Goal: Information Seeking & Learning: Learn about a topic

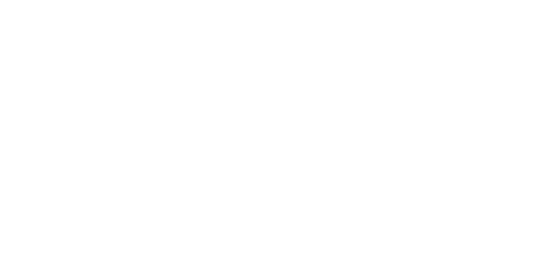
click at [48, 38] on body "Copyright © All rights reserved 2025 @ Rectangle Health | Privacy Policy | Term…" at bounding box center [277, 131] width 554 height 263
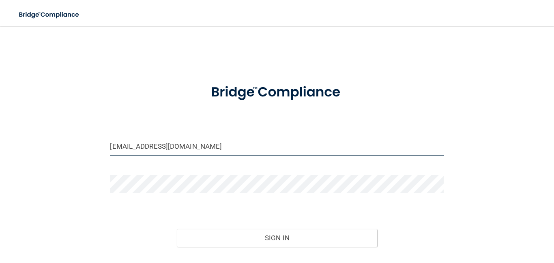
drag, startPoint x: 218, startPoint y: 145, endPoint x: 102, endPoint y: 139, distance: 116.1
click at [102, 139] on div "[EMAIL_ADDRESS][DOMAIN_NAME] Invalid email/password. You don't have permission …" at bounding box center [277, 160] width 522 height 253
type input "[PERSON_NAME][EMAIL_ADDRESS][DOMAIN_NAME]"
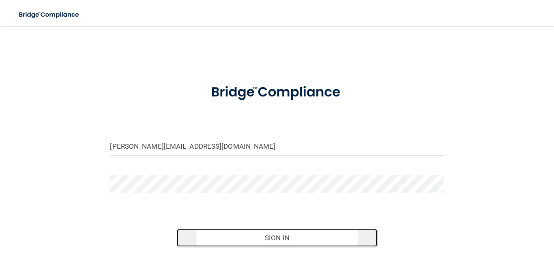
click at [212, 235] on button "Sign In" at bounding box center [277, 238] width 200 height 18
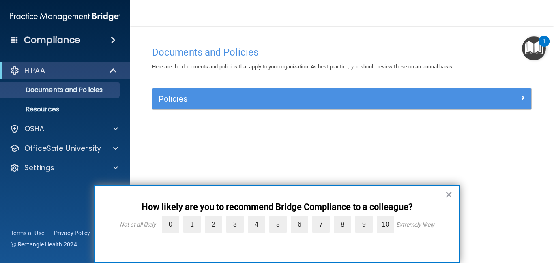
click at [15, 39] on span at bounding box center [14, 39] width 7 height 7
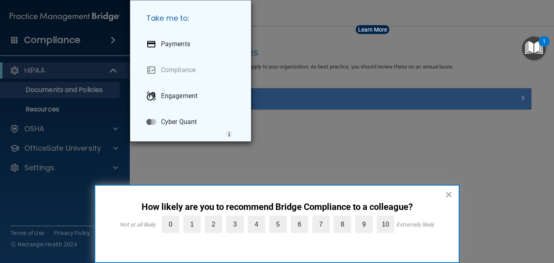
click at [447, 195] on button "×" at bounding box center [449, 194] width 8 height 13
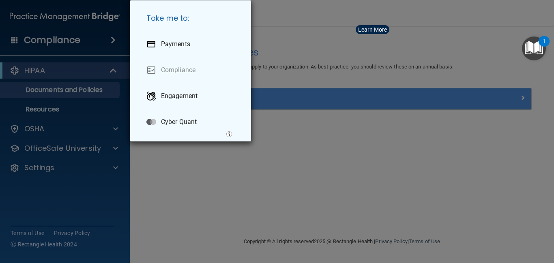
click at [155, 213] on div "Take me to: Payments Compliance Engagement Cyber Quant" at bounding box center [277, 131] width 554 height 263
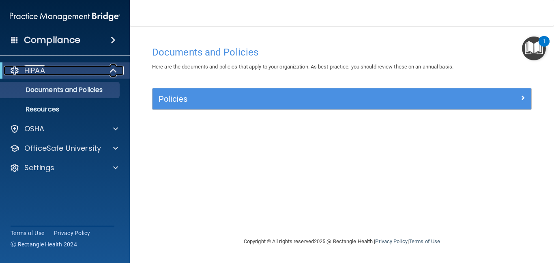
click at [112, 69] on span at bounding box center [114, 71] width 7 height 10
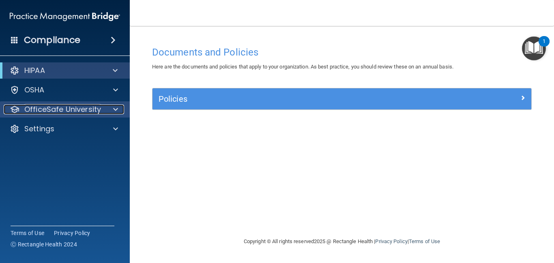
click at [114, 112] on span at bounding box center [115, 110] width 5 height 10
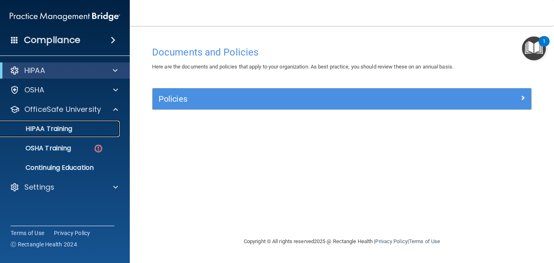
click at [70, 128] on p "HIPAA Training" at bounding box center [38, 129] width 67 height 8
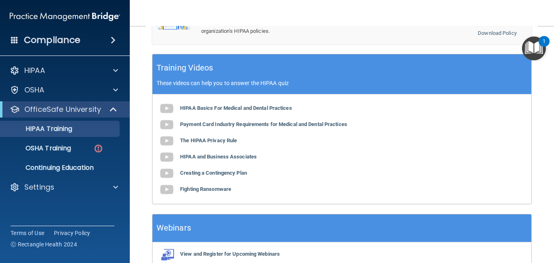
scroll to position [373, 0]
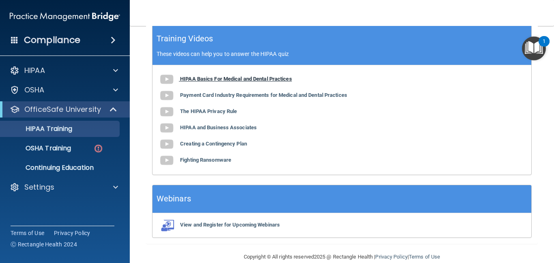
click at [260, 76] on b "HIPAA Basics For Medical and Dental Practices" at bounding box center [236, 79] width 112 height 6
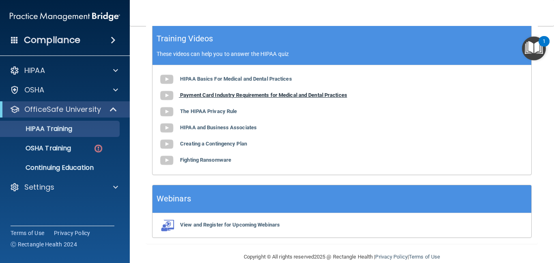
click at [237, 92] on b "Payment Card Industry Requirements for Medical and Dental Practices" at bounding box center [263, 95] width 167 height 6
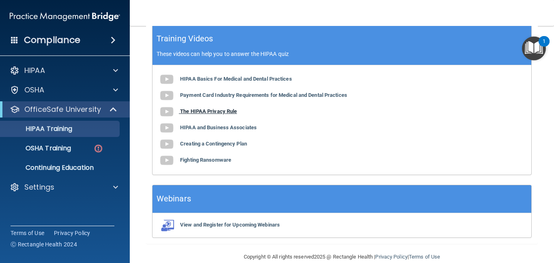
click at [201, 108] on b "The HIPAA Privacy Rule" at bounding box center [208, 111] width 57 height 6
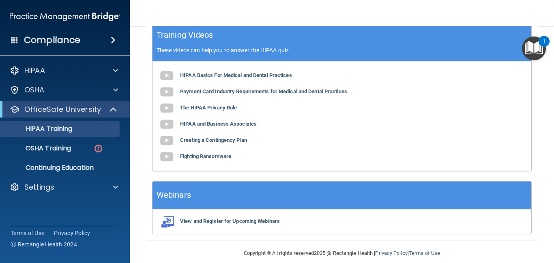
click at [256, 150] on div "HIPAA Basics For Medical and Dental Practices Payment Card Industry Requirement…" at bounding box center [341, 116] width 379 height 109
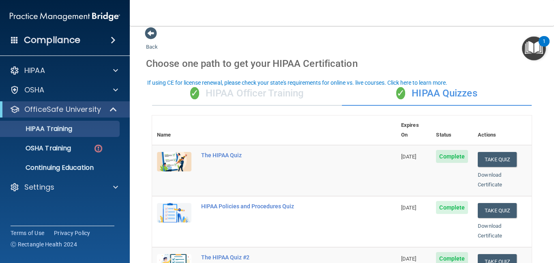
scroll to position [0, 0]
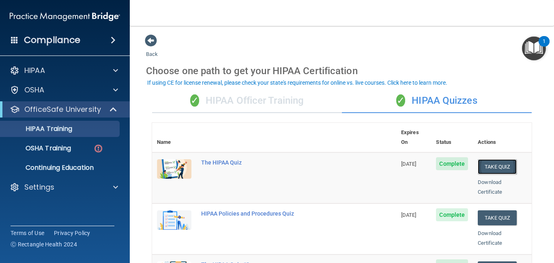
click at [487, 161] on button "Take Quiz" at bounding box center [497, 166] width 39 height 15
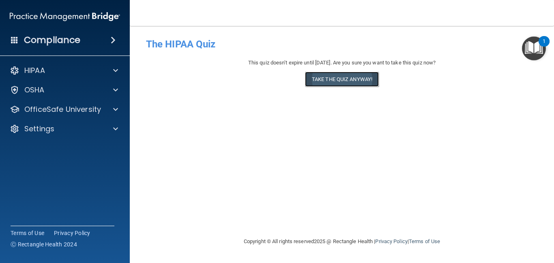
click at [365, 84] on button "Take the quiz anyway!" at bounding box center [342, 79] width 74 height 15
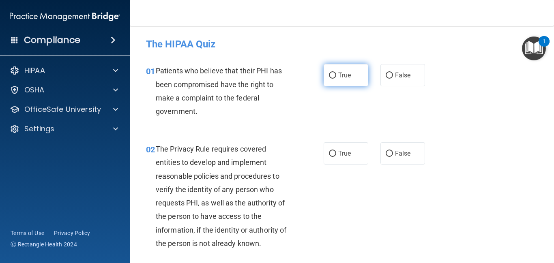
click at [333, 75] on input "True" at bounding box center [332, 76] width 7 height 6
radio input "true"
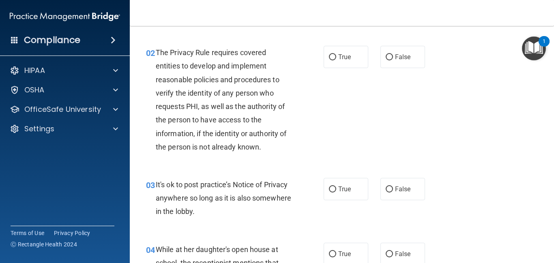
scroll to position [97, 0]
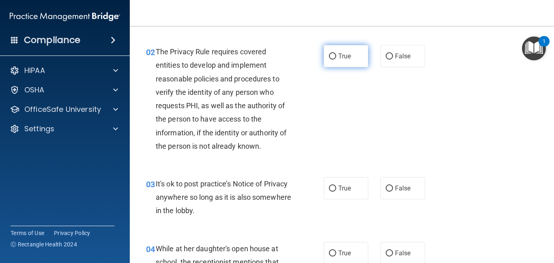
click at [329, 56] on input "True" at bounding box center [332, 57] width 7 height 6
radio input "true"
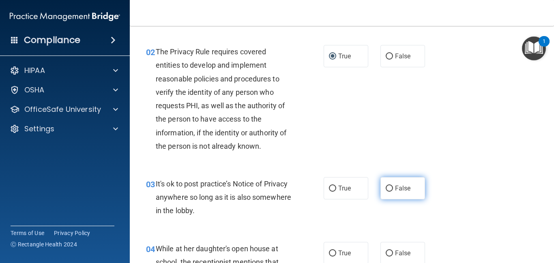
click at [391, 193] on label "False" at bounding box center [402, 188] width 45 height 22
click at [391, 192] on input "False" at bounding box center [389, 189] width 7 height 6
radio input "true"
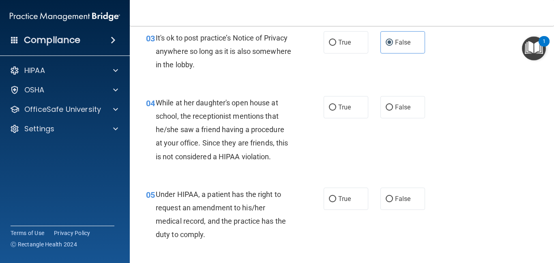
scroll to position [260, 0]
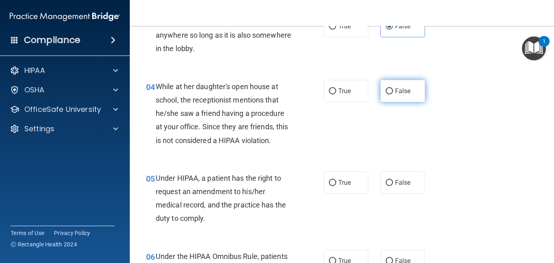
click at [390, 90] on input "False" at bounding box center [389, 91] width 7 height 6
radio input "true"
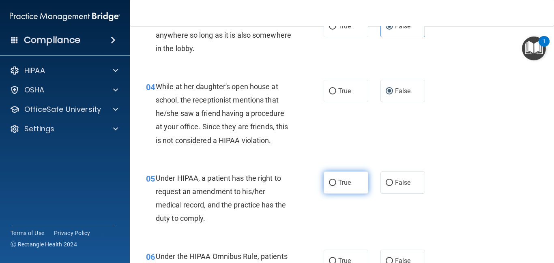
click at [333, 182] on input "True" at bounding box center [332, 183] width 7 height 6
radio input "true"
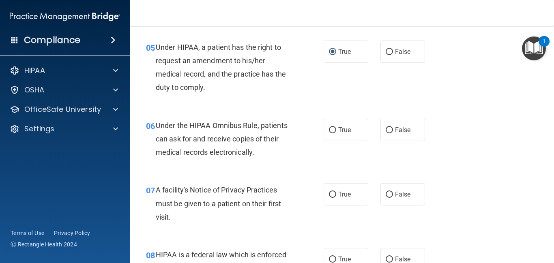
scroll to position [389, 0]
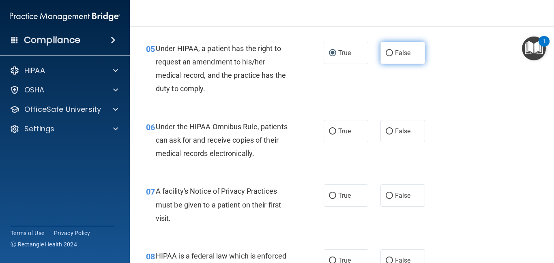
click at [393, 55] on input "False" at bounding box center [389, 53] width 7 height 6
radio input "true"
radio input "false"
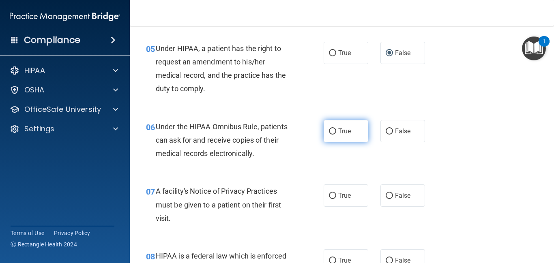
click at [333, 136] on label "True" at bounding box center [346, 131] width 45 height 22
click at [333, 135] on input "True" at bounding box center [332, 132] width 7 height 6
radio input "true"
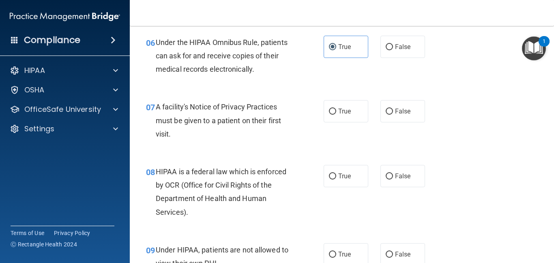
scroll to position [519, 0]
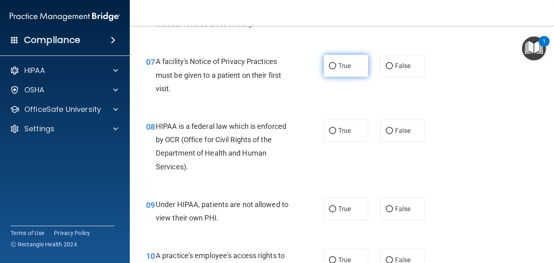
click at [339, 67] on span "True" at bounding box center [344, 66] width 13 height 8
click at [336, 67] on input "True" at bounding box center [332, 66] width 7 height 6
radio input "true"
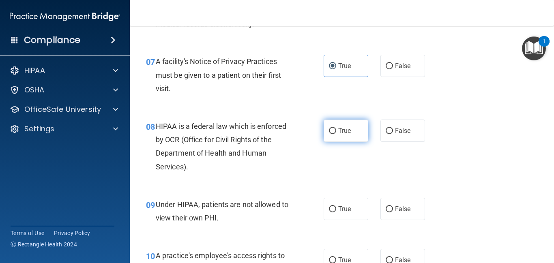
click at [329, 132] on input "True" at bounding box center [332, 131] width 7 height 6
radio input "true"
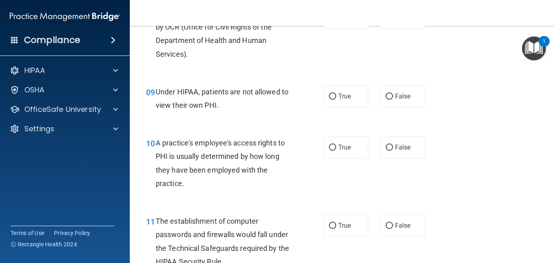
scroll to position [633, 0]
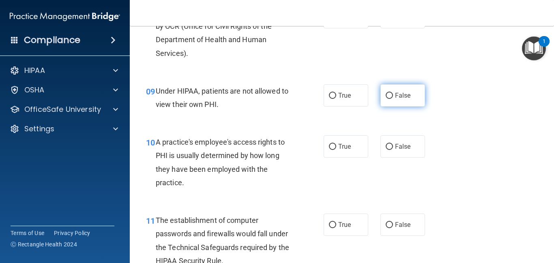
click at [390, 99] on input "False" at bounding box center [389, 96] width 7 height 6
radio input "true"
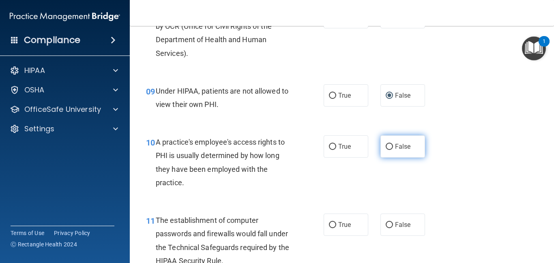
click at [390, 149] on input "False" at bounding box center [389, 147] width 7 height 6
radio input "true"
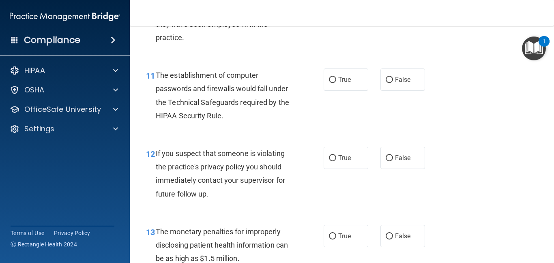
scroll to position [779, 0]
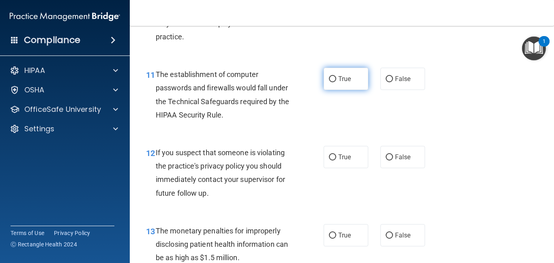
click at [341, 83] on label "True" at bounding box center [346, 79] width 45 height 22
click at [336, 82] on input "True" at bounding box center [332, 79] width 7 height 6
radio input "true"
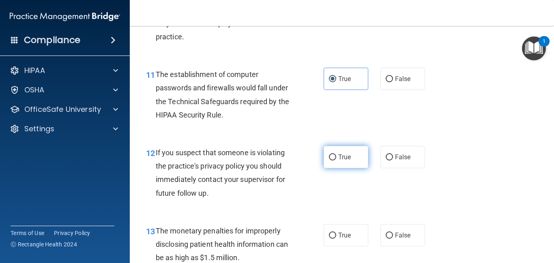
click at [341, 157] on span "True" at bounding box center [344, 157] width 13 height 8
click at [336, 157] on input "True" at bounding box center [332, 158] width 7 height 6
radio input "true"
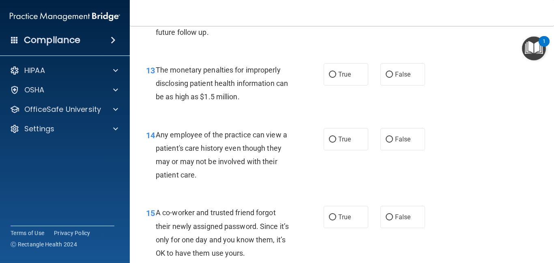
scroll to position [941, 0]
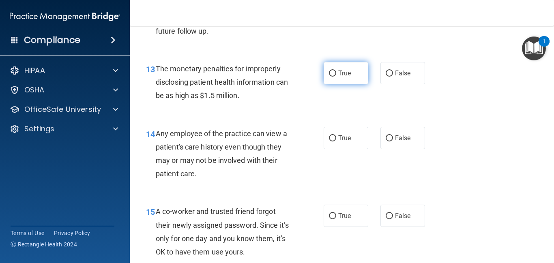
click at [335, 76] on input "True" at bounding box center [332, 74] width 7 height 6
radio input "true"
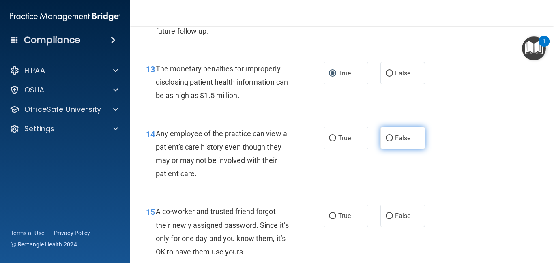
click at [391, 140] on input "False" at bounding box center [389, 138] width 7 height 6
radio input "true"
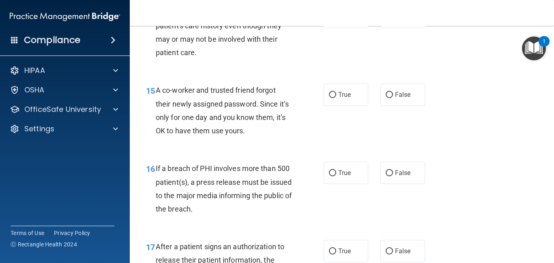
scroll to position [1087, 0]
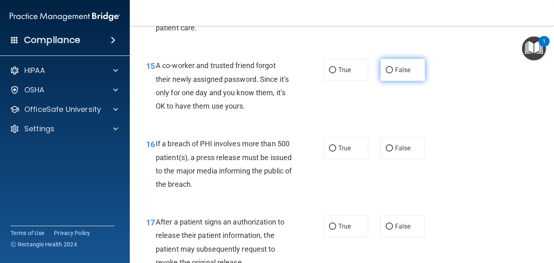
click at [400, 68] on span "False" at bounding box center [403, 70] width 16 height 8
click at [393, 68] on input "False" at bounding box center [389, 70] width 7 height 6
radio input "true"
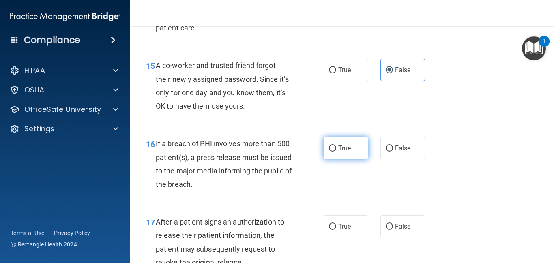
click at [330, 153] on label "True" at bounding box center [346, 148] width 45 height 22
click at [330, 152] on input "True" at bounding box center [332, 149] width 7 height 6
radio input "true"
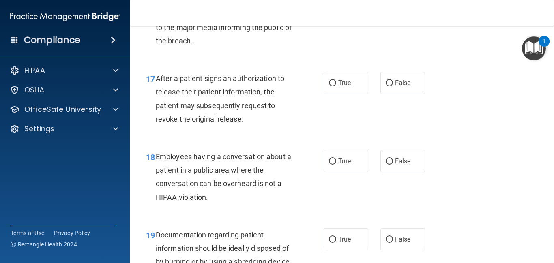
scroll to position [1233, 0]
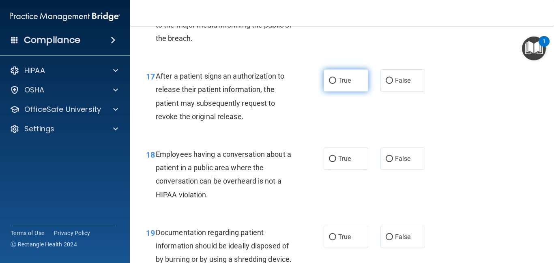
click at [329, 79] on input "True" at bounding box center [332, 81] width 7 height 6
radio input "true"
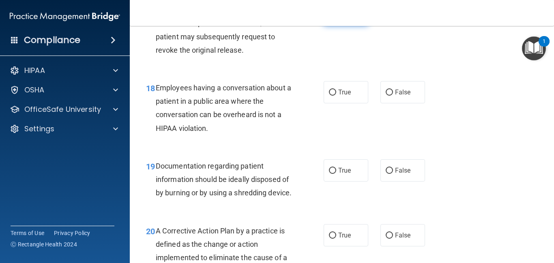
scroll to position [1330, 0]
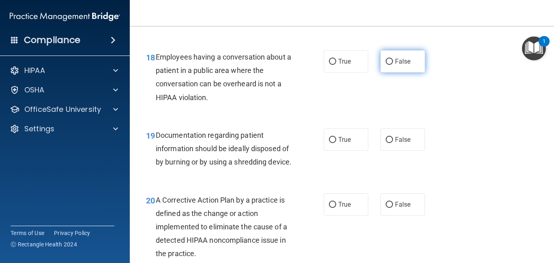
click at [395, 68] on label "False" at bounding box center [402, 61] width 45 height 22
click at [393, 65] on input "False" at bounding box center [389, 62] width 7 height 6
radio input "true"
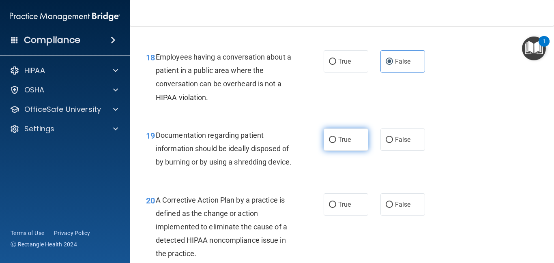
click at [333, 140] on input "True" at bounding box center [332, 140] width 7 height 6
radio input "true"
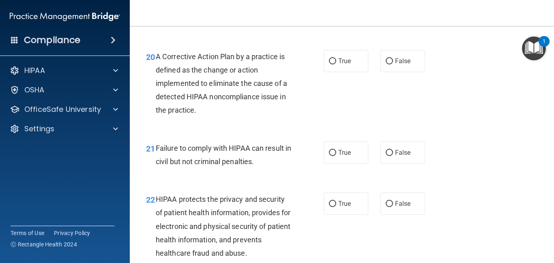
scroll to position [1476, 0]
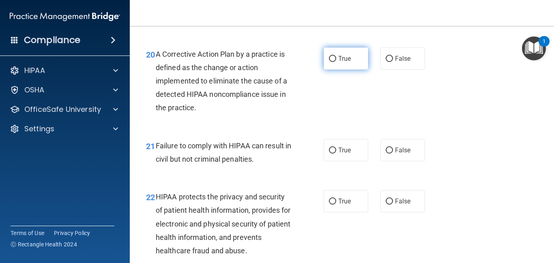
click at [332, 62] on input "True" at bounding box center [332, 59] width 7 height 6
radio input "true"
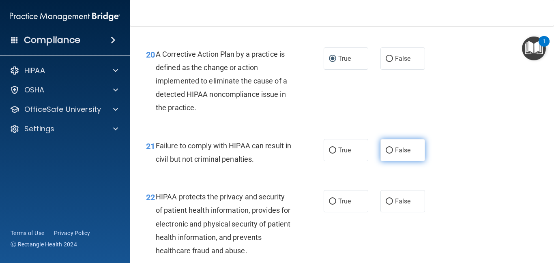
click at [390, 154] on input "False" at bounding box center [389, 151] width 7 height 6
radio input "true"
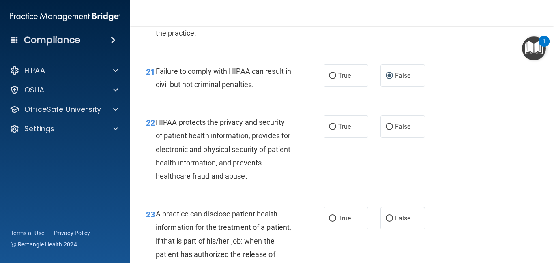
scroll to position [1606, 0]
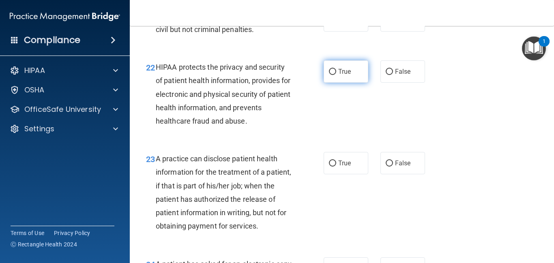
click at [335, 75] on input "True" at bounding box center [332, 72] width 7 height 6
radio input "true"
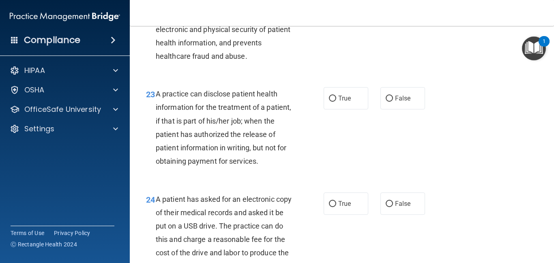
scroll to position [1655, 0]
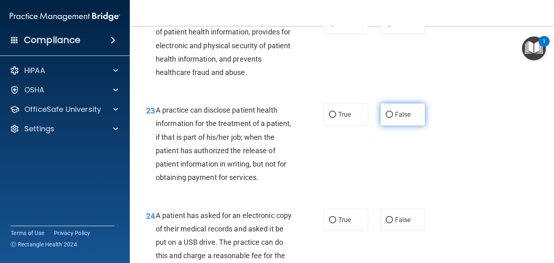
click at [386, 118] on input "False" at bounding box center [389, 115] width 7 height 6
radio input "true"
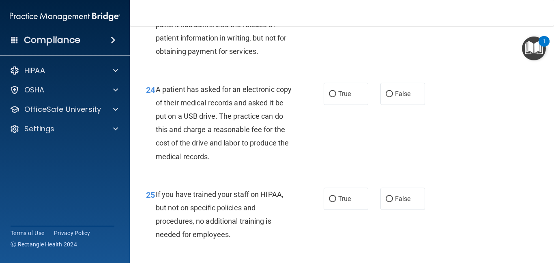
scroll to position [1801, 0]
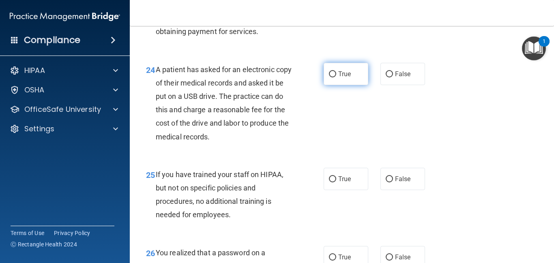
click at [345, 85] on label "True" at bounding box center [346, 74] width 45 height 22
click at [336, 77] on input "True" at bounding box center [332, 74] width 7 height 6
radio input "true"
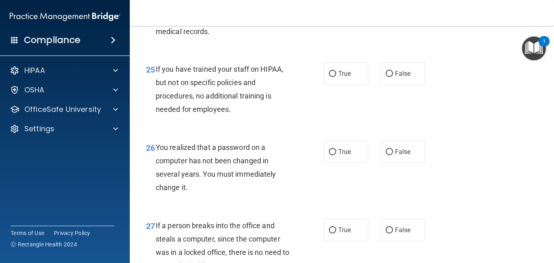
scroll to position [1914, 0]
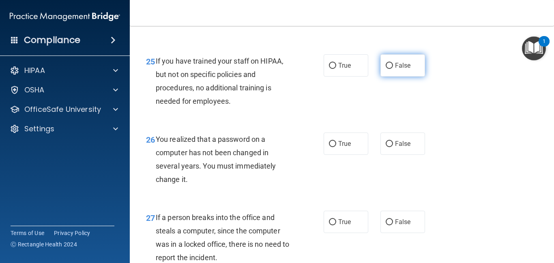
click at [391, 69] on input "False" at bounding box center [389, 66] width 7 height 6
radio input "true"
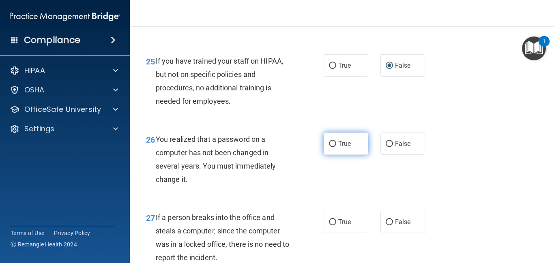
click at [346, 155] on label "True" at bounding box center [346, 144] width 45 height 22
click at [336, 147] on input "True" at bounding box center [332, 144] width 7 height 6
radio input "true"
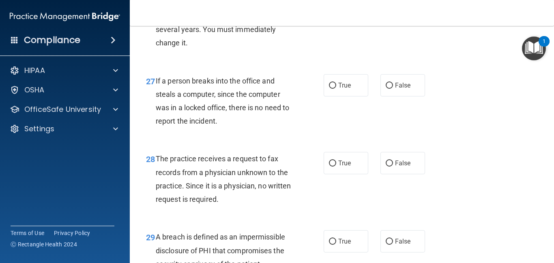
scroll to position [2076, 0]
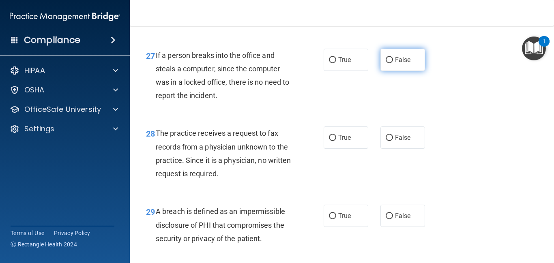
click at [391, 63] on input "False" at bounding box center [389, 60] width 7 height 6
radio input "true"
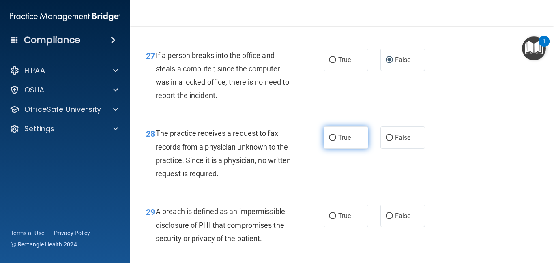
click at [331, 141] on input "True" at bounding box center [332, 138] width 7 height 6
radio input "true"
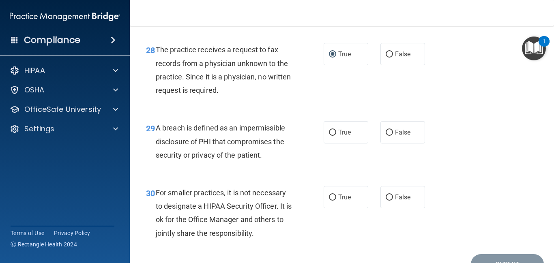
scroll to position [2174, 0]
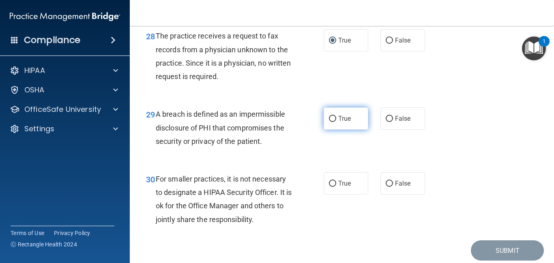
click at [333, 122] on input "True" at bounding box center [332, 119] width 7 height 6
radio input "true"
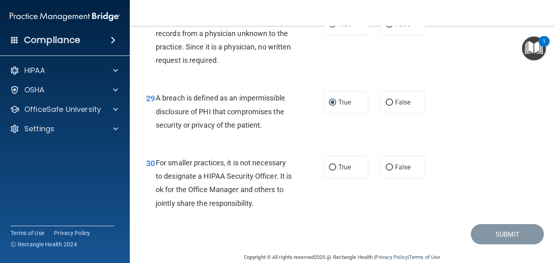
scroll to position [2217, 0]
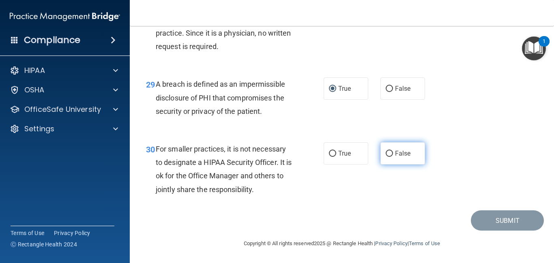
click at [411, 152] on label "False" at bounding box center [402, 153] width 45 height 22
click at [393, 152] on input "False" at bounding box center [389, 154] width 7 height 6
radio input "true"
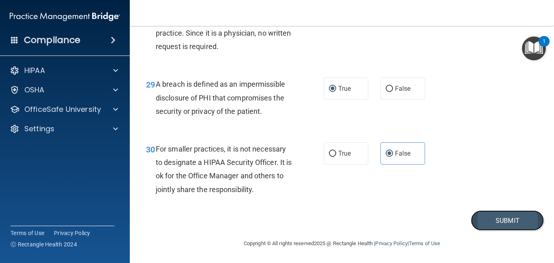
click at [490, 217] on button "Submit" at bounding box center [507, 220] width 73 height 21
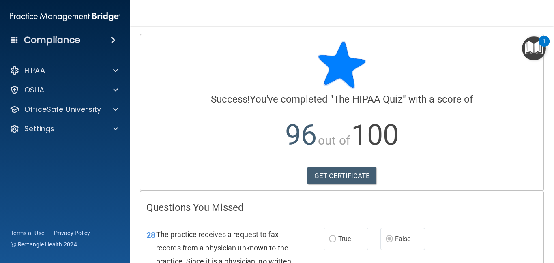
click at [478, 182] on div "GET CERTIFICATE" at bounding box center [341, 176] width 391 height 18
click at [331, 222] on div "28 The practice receives a request to fax records from a physician unknown to t…" at bounding box center [341, 257] width 403 height 78
click at [156, 222] on div "28 The practice receives a request to fax records from a physician unknown to t…" at bounding box center [341, 257] width 403 height 78
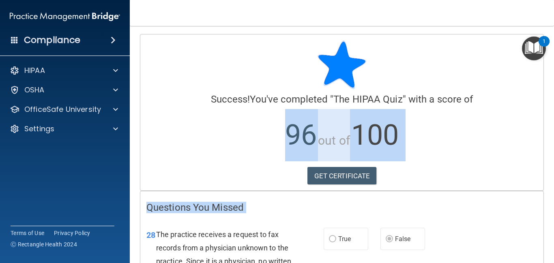
drag, startPoint x: 186, startPoint y: 215, endPoint x: 182, endPoint y: 122, distance: 92.1
click at [182, 122] on div "Calculating your score.... Success! You've completed " The HIPAA Quiz " with a …" at bounding box center [342, 184] width 404 height 300
click at [212, 191] on div "Questions You Missed 28 The practice receives a request to fax records from a p…" at bounding box center [342, 262] width 404 height 142
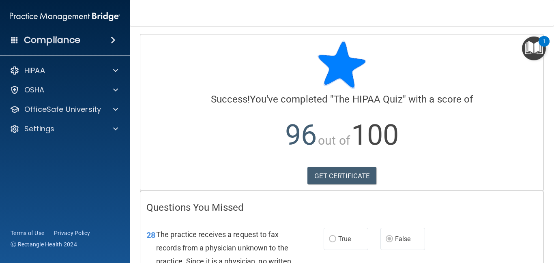
click at [477, 17] on nav "Toggle navigation [PERSON_NAME] Mode [PERSON_NAME][EMAIL_ADDRESS][DOMAIN_NAME] …" at bounding box center [342, 13] width 424 height 26
drag, startPoint x: 472, startPoint y: 218, endPoint x: 479, endPoint y: 174, distance: 44.7
click at [479, 174] on div "Calculating your score.... Success! You've completed " The HIPAA Quiz " with a …" at bounding box center [342, 184] width 404 height 300
click at [237, 206] on h4 "Questions You Missed" at bounding box center [341, 207] width 391 height 11
click at [124, 217] on div "Compliance HIPAA Documents and Policies Report an Incident Business Associates …" at bounding box center [65, 131] width 130 height 263
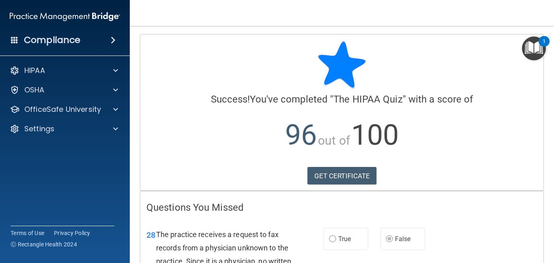
click at [464, 226] on div "28 The practice receives a request to fax records from a physician unknown to t…" at bounding box center [341, 257] width 403 height 78
drag, startPoint x: 546, startPoint y: 227, endPoint x: 544, endPoint y: 204, distance: 22.8
click at [544, 204] on main "Calculating your score.... Success! You've completed " The HIPAA Quiz " with a …" at bounding box center [342, 144] width 424 height 237
click at [329, 175] on link "GET CERTIFICATE" at bounding box center [341, 176] width 69 height 18
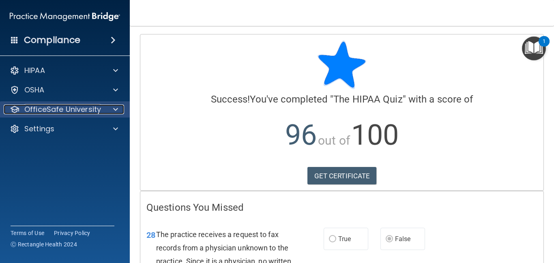
click at [73, 114] on p "OfficeSafe University" at bounding box center [62, 110] width 77 height 10
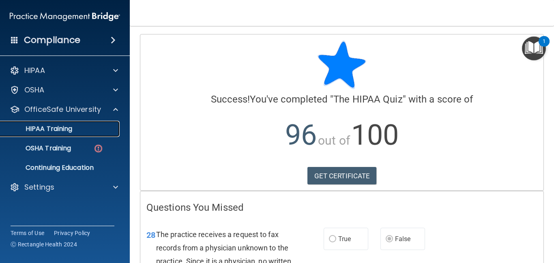
click at [86, 133] on div "HIPAA Training" at bounding box center [60, 129] width 111 height 8
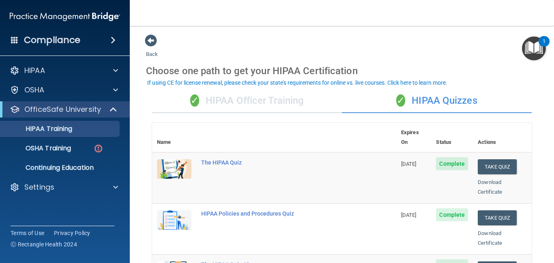
click at [541, 135] on main "Back Choose one path to get your HIPAA Certification ✓ HIPAA Officer Training ✓…" at bounding box center [342, 144] width 424 height 237
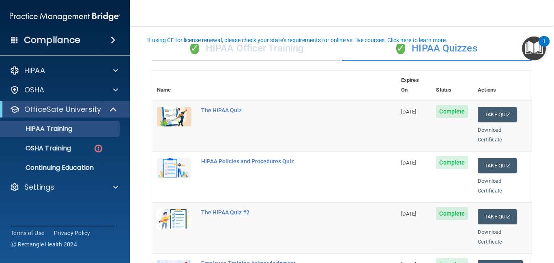
scroll to position [56, 0]
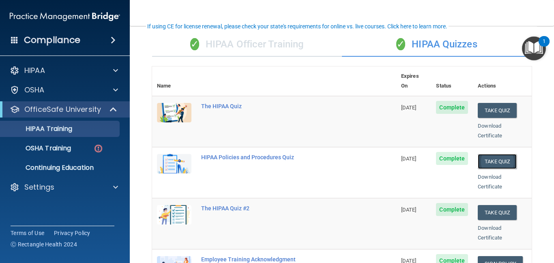
click at [506, 154] on button "Take Quiz" at bounding box center [497, 161] width 39 height 15
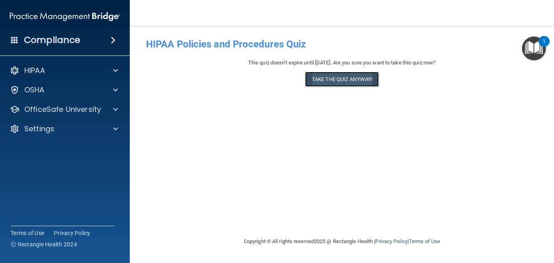
click at [363, 79] on button "Take the quiz anyway!" at bounding box center [342, 79] width 74 height 15
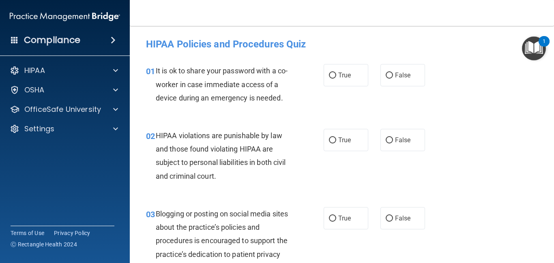
click at [363, 79] on label "True" at bounding box center [346, 75] width 45 height 22
click at [336, 79] on input "True" at bounding box center [332, 76] width 7 height 6
radio input "true"
click at [408, 78] on span "False" at bounding box center [403, 75] width 16 height 8
click at [393, 78] on input "False" at bounding box center [389, 76] width 7 height 6
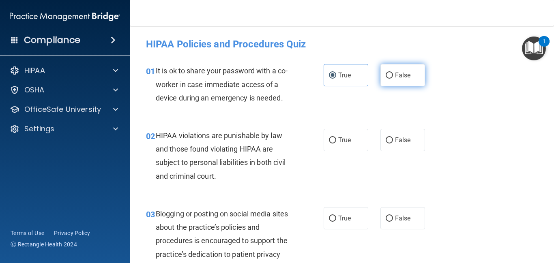
radio input "true"
radio input "false"
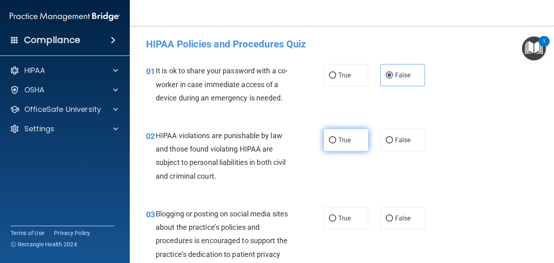
click at [338, 139] on span "True" at bounding box center [344, 140] width 13 height 8
click at [336, 139] on input "True" at bounding box center [332, 140] width 7 height 6
radio input "true"
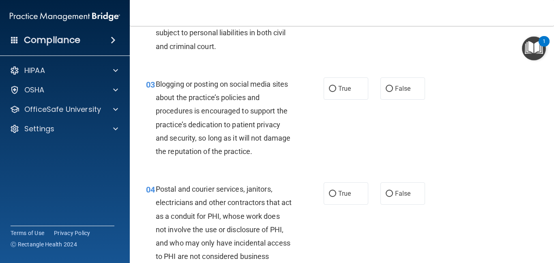
scroll to position [146, 0]
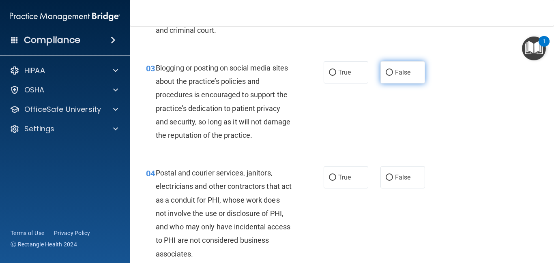
click at [386, 76] on label "False" at bounding box center [402, 72] width 45 height 22
click at [386, 76] on input "False" at bounding box center [389, 73] width 7 height 6
radio input "true"
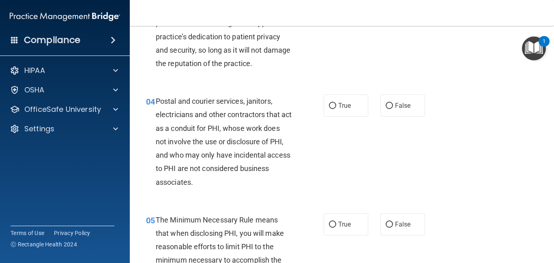
scroll to position [243, 0]
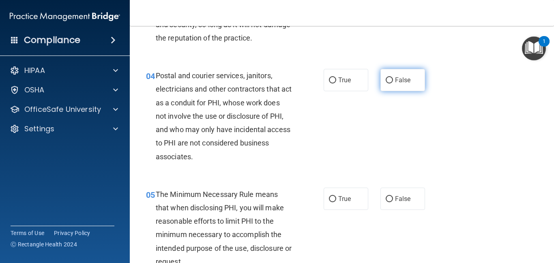
click at [405, 78] on span "False" at bounding box center [403, 80] width 16 height 8
click at [393, 78] on input "False" at bounding box center [389, 80] width 7 height 6
radio input "true"
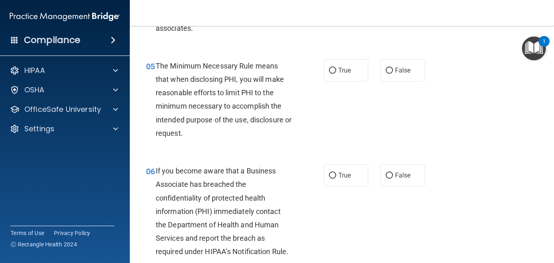
scroll to position [373, 0]
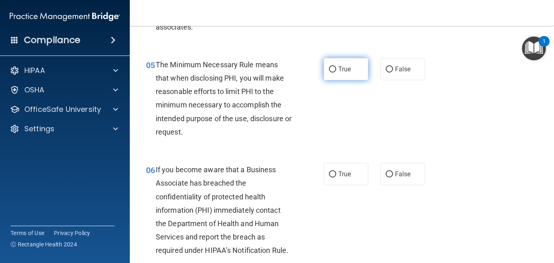
click at [340, 69] on span "True" at bounding box center [344, 69] width 13 height 8
click at [336, 69] on input "True" at bounding box center [332, 70] width 7 height 6
radio input "true"
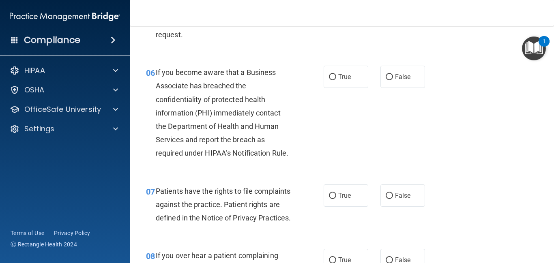
scroll to position [487, 0]
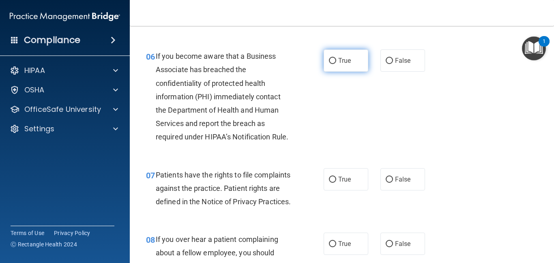
click at [352, 60] on label "True" at bounding box center [346, 60] width 45 height 22
click at [336, 60] on input "True" at bounding box center [332, 61] width 7 height 6
radio input "true"
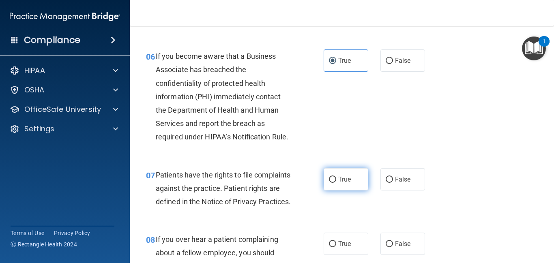
click at [346, 182] on span "True" at bounding box center [344, 180] width 13 height 8
click at [336, 182] on input "True" at bounding box center [332, 180] width 7 height 6
radio input "true"
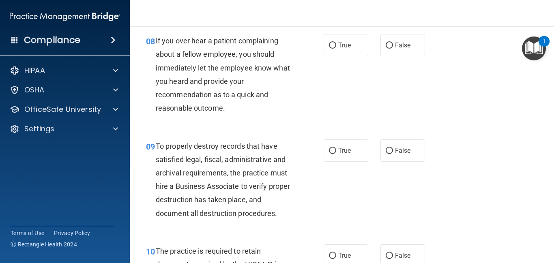
scroll to position [698, 0]
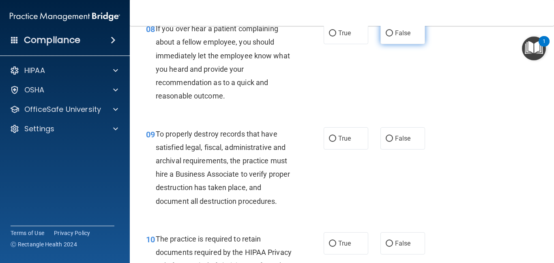
click at [401, 37] on span "False" at bounding box center [403, 33] width 16 height 8
click at [393, 36] on input "False" at bounding box center [389, 33] width 7 height 6
radio input "true"
click at [343, 150] on label "True" at bounding box center [346, 138] width 45 height 22
click at [336, 142] on input "True" at bounding box center [332, 139] width 7 height 6
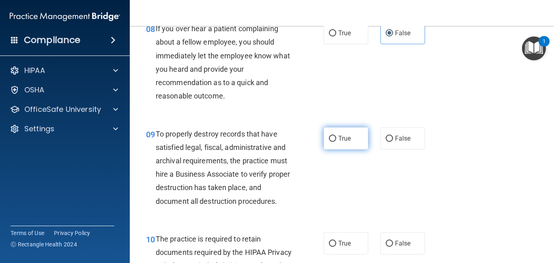
radio input "true"
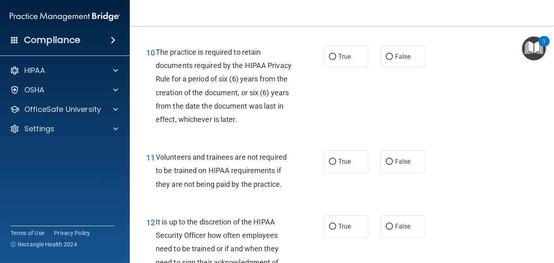
scroll to position [892, 0]
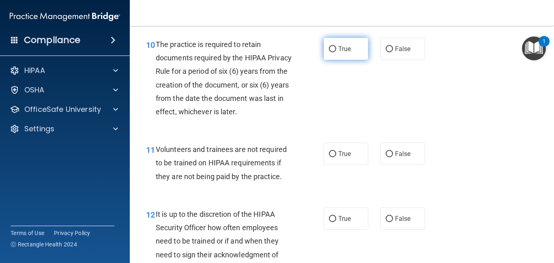
click at [337, 60] on label "True" at bounding box center [346, 49] width 45 height 22
click at [336, 52] on input "True" at bounding box center [332, 49] width 7 height 6
radio input "true"
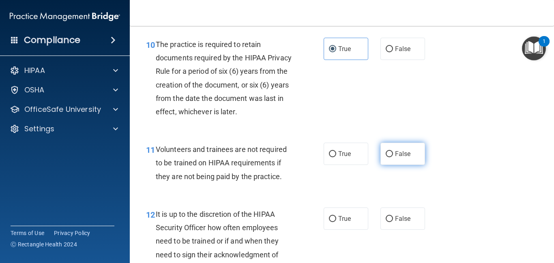
click at [391, 162] on label "False" at bounding box center [402, 154] width 45 height 22
click at [391, 157] on input "False" at bounding box center [389, 154] width 7 height 6
radio input "true"
click at [391, 162] on label "False" at bounding box center [402, 154] width 45 height 22
click at [391, 157] on input "False" at bounding box center [389, 154] width 7 height 6
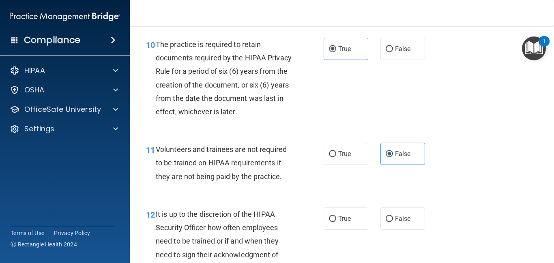
click at [331, 187] on div "11 Volunteers and trainees are not required to be trained on HIPAA requirements…" at bounding box center [235, 165] width 202 height 45
click at [318, 187] on div "11 Volunteers and trainees are not required to be trained on HIPAA requirements…" at bounding box center [235, 165] width 202 height 45
click at [296, 197] on div "11 Volunteers and trainees are not required to be trained on HIPAA requirements…" at bounding box center [342, 165] width 404 height 65
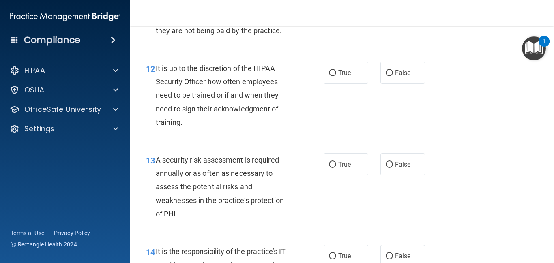
scroll to position [1047, 0]
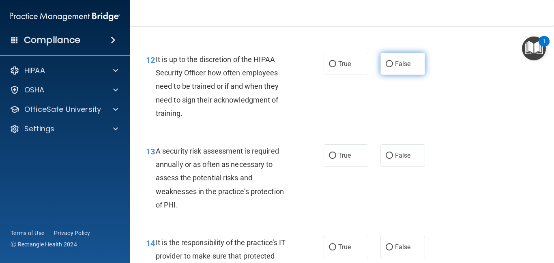
click at [397, 68] on span "False" at bounding box center [403, 64] width 16 height 8
click at [393, 67] on input "False" at bounding box center [389, 64] width 7 height 6
radio input "true"
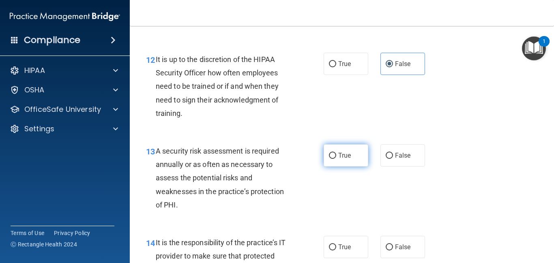
click at [350, 159] on span "True" at bounding box center [344, 156] width 13 height 8
click at [336, 159] on input "True" at bounding box center [332, 156] width 7 height 6
radio input "true"
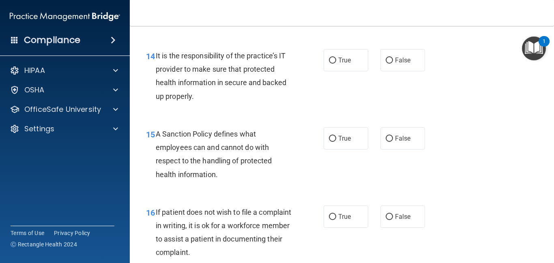
scroll to position [1239, 0]
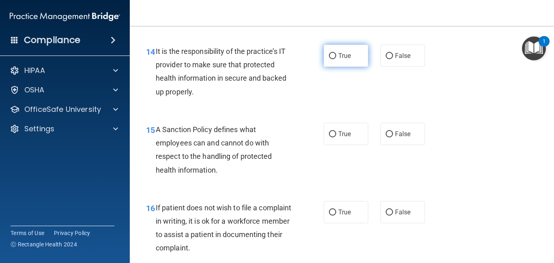
click at [343, 60] on span "True" at bounding box center [344, 56] width 13 height 8
click at [336, 59] on input "True" at bounding box center [332, 56] width 7 height 6
radio input "true"
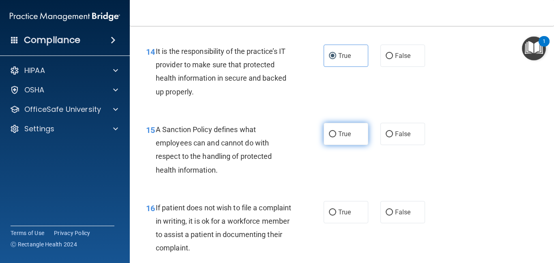
click at [355, 145] on label "True" at bounding box center [346, 134] width 45 height 22
click at [336, 137] on input "True" at bounding box center [332, 134] width 7 height 6
radio input "true"
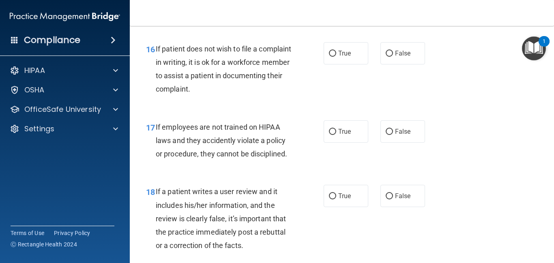
scroll to position [1387, 0]
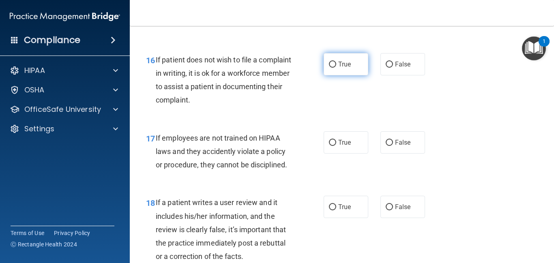
click at [339, 68] on span "True" at bounding box center [344, 64] width 13 height 8
click at [336, 68] on input "True" at bounding box center [332, 65] width 7 height 6
radio input "true"
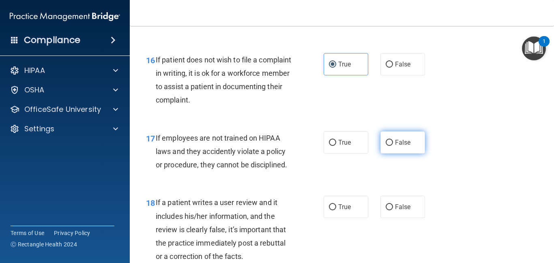
click at [412, 153] on label "False" at bounding box center [402, 142] width 45 height 22
click at [393, 146] on input "False" at bounding box center [389, 143] width 7 height 6
radio input "true"
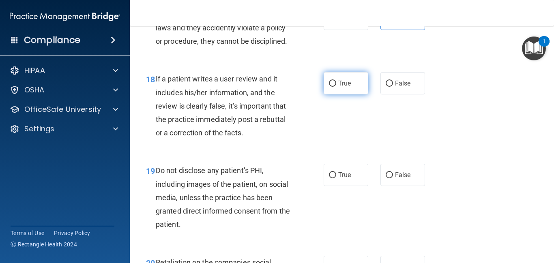
scroll to position [1549, 0]
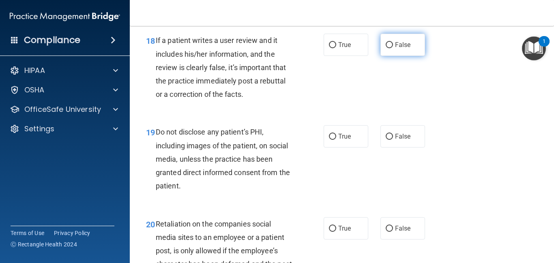
click at [391, 48] on input "False" at bounding box center [389, 45] width 7 height 6
radio input "true"
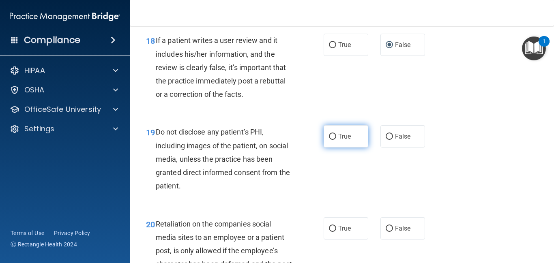
click at [340, 140] on span "True" at bounding box center [344, 137] width 13 height 8
click at [336, 140] on input "True" at bounding box center [332, 137] width 7 height 6
radio input "true"
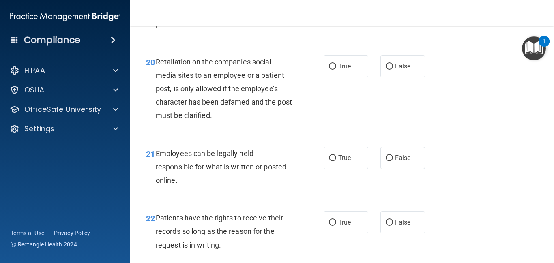
scroll to position [1727, 0]
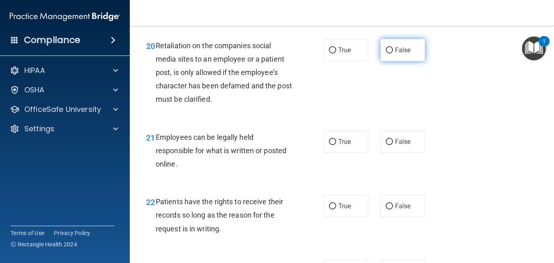
click at [388, 54] on input "False" at bounding box center [389, 50] width 7 height 6
radio input "true"
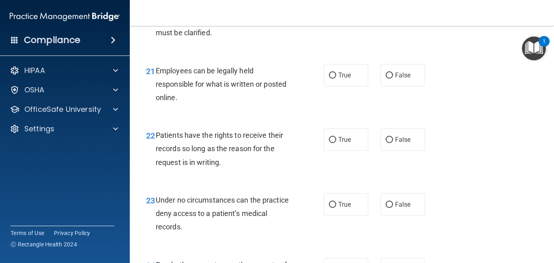
scroll to position [1825, 0]
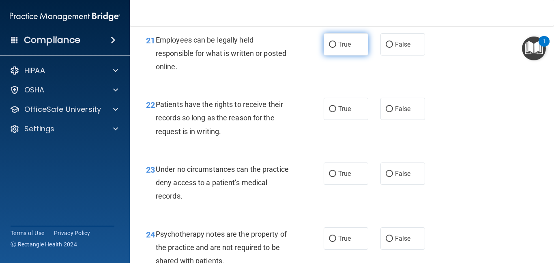
click at [344, 48] on span "True" at bounding box center [344, 45] width 13 height 8
click at [336, 48] on input "True" at bounding box center [332, 45] width 7 height 6
radio input "true"
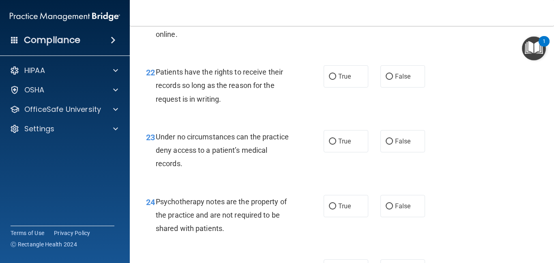
scroll to position [1873, 0]
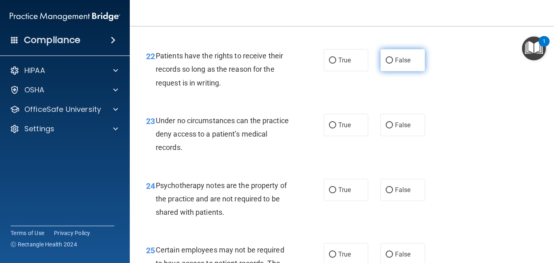
click at [396, 64] on span "False" at bounding box center [403, 60] width 16 height 8
click at [393, 64] on input "False" at bounding box center [389, 61] width 7 height 6
radio input "true"
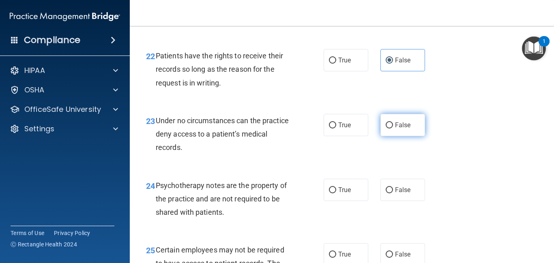
click at [411, 136] on label "False" at bounding box center [402, 125] width 45 height 22
click at [393, 129] on input "False" at bounding box center [389, 125] width 7 height 6
radio input "true"
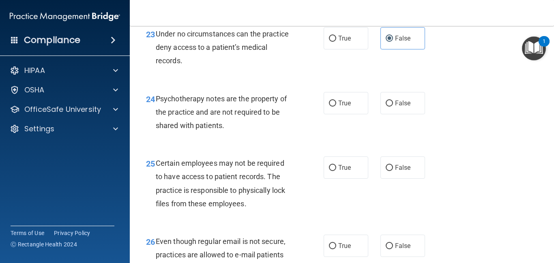
scroll to position [1971, 0]
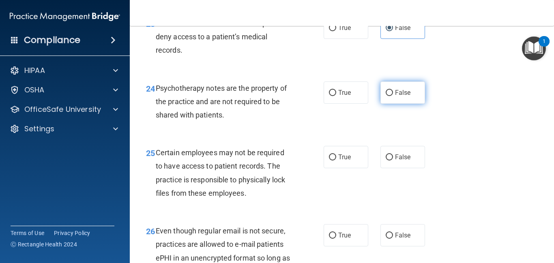
click at [396, 97] on span "False" at bounding box center [403, 93] width 16 height 8
click at [393, 96] on input "False" at bounding box center [389, 93] width 7 height 6
radio input "true"
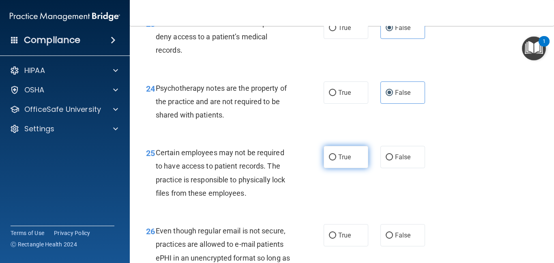
click at [352, 168] on label "True" at bounding box center [346, 157] width 45 height 22
click at [336, 161] on input "True" at bounding box center [332, 158] width 7 height 6
radio input "true"
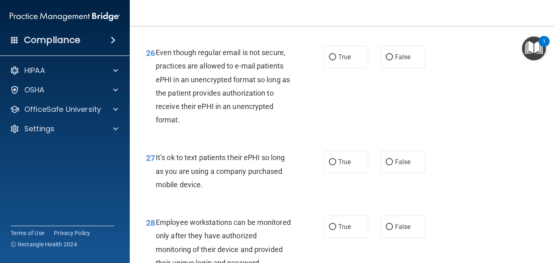
scroll to position [2152, 0]
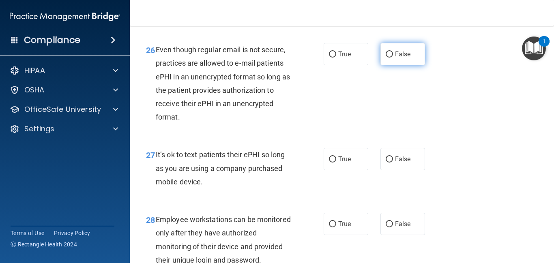
click at [394, 65] on label "False" at bounding box center [402, 54] width 45 height 22
click at [393, 58] on input "False" at bounding box center [389, 55] width 7 height 6
radio input "true"
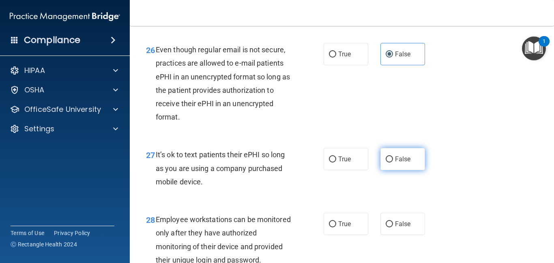
click at [393, 170] on label "False" at bounding box center [402, 159] width 45 height 22
click at [393, 163] on input "False" at bounding box center [389, 160] width 7 height 6
radio input "true"
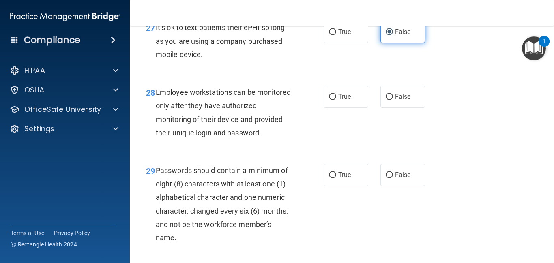
scroll to position [2282, 0]
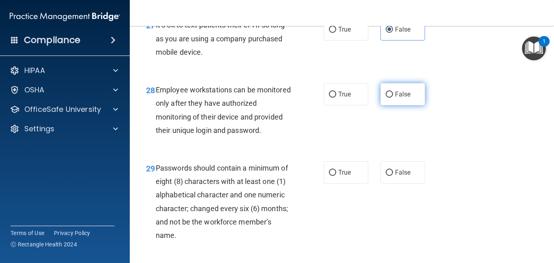
click at [393, 105] on label "False" at bounding box center [402, 94] width 45 height 22
click at [393, 98] on input "False" at bounding box center [389, 95] width 7 height 6
radio input "true"
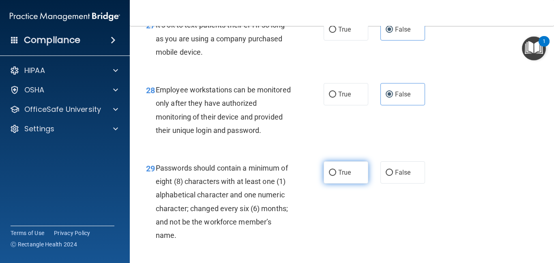
click at [353, 180] on label "True" at bounding box center [346, 172] width 45 height 22
click at [336, 176] on input "True" at bounding box center [332, 173] width 7 height 6
radio input "true"
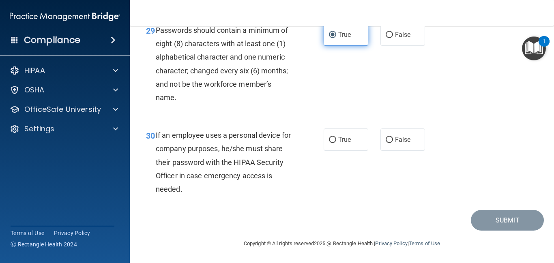
scroll to position [2433, 0]
click at [332, 142] on input "True" at bounding box center [332, 140] width 7 height 6
radio input "true"
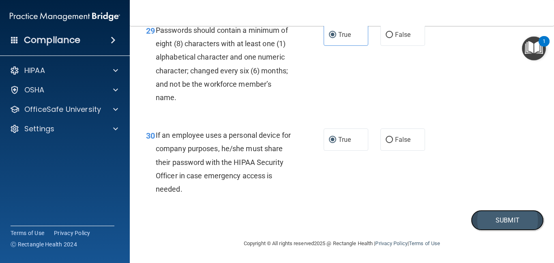
click at [483, 222] on button "Submit" at bounding box center [507, 220] width 73 height 21
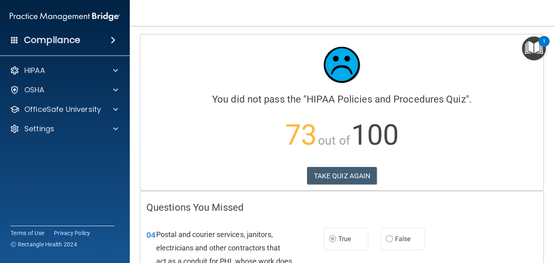
click at [554, 19] on nav "Toggle navigation [PERSON_NAME] Mode [PERSON_NAME][EMAIL_ADDRESS][DOMAIN_NAME] …" at bounding box center [342, 13] width 424 height 26
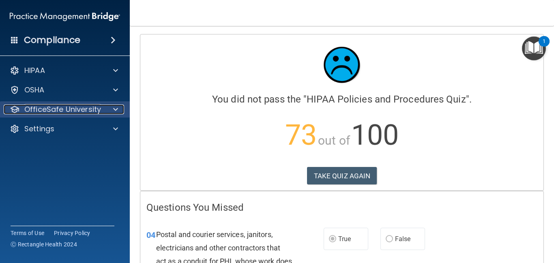
click at [86, 109] on p "OfficeSafe University" at bounding box center [62, 110] width 77 height 10
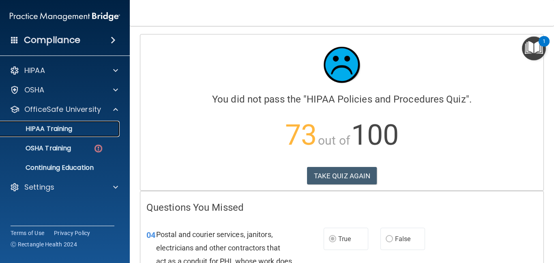
click at [82, 124] on link "HIPAA Training" at bounding box center [56, 129] width 128 height 16
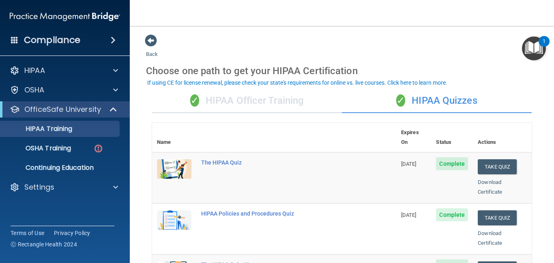
click at [145, 146] on main "Back Choose one path to get your HIPAA Certification ✓ HIPAA Officer Training ✓…" at bounding box center [342, 144] width 424 height 237
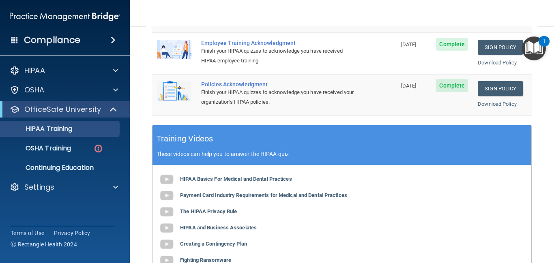
scroll to position [274, 0]
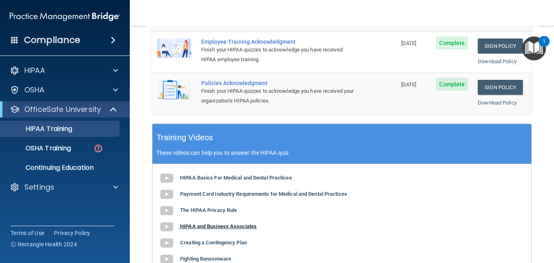
click at [208, 223] on b "HIPAA and Business Associates" at bounding box center [218, 226] width 77 height 6
click at [213, 240] on b "Creating a Contingency Plan" at bounding box center [213, 243] width 67 height 6
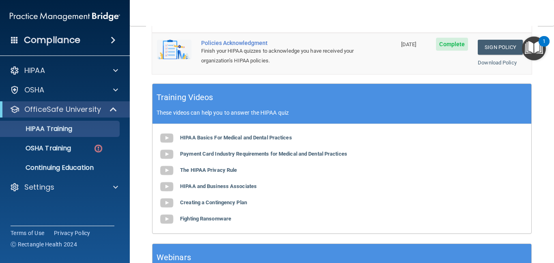
scroll to position [317, 0]
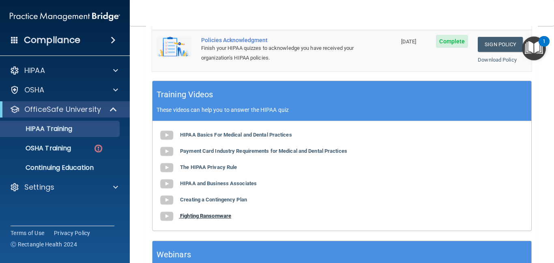
click at [216, 213] on b "Fighting Ransomware" at bounding box center [205, 216] width 51 height 6
click at [170, 220] on div "HIPAA Basics For Medical and Dental Practices Payment Card Industry Requirement…" at bounding box center [341, 175] width 379 height 109
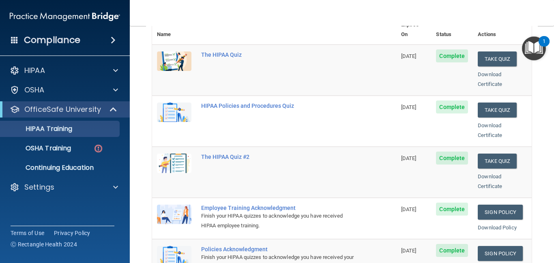
scroll to position [92, 0]
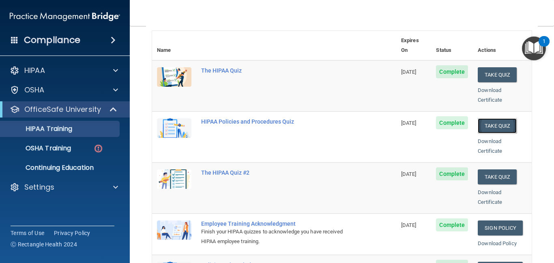
click at [493, 118] on button "Take Quiz" at bounding box center [497, 125] width 39 height 15
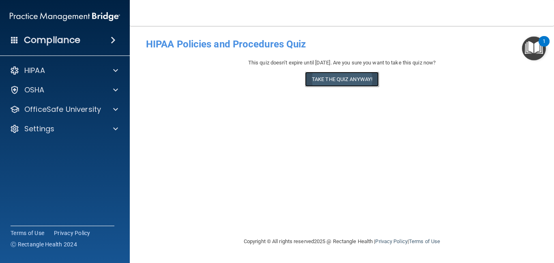
click at [364, 82] on button "Take the quiz anyway!" at bounding box center [342, 79] width 74 height 15
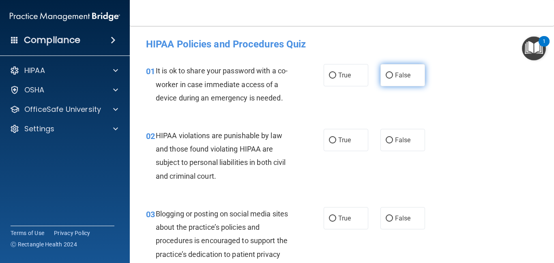
click at [392, 77] on input "False" at bounding box center [389, 76] width 7 height 6
radio input "true"
click at [317, 100] on div "01 It is ok to share your password with a co-worker in case immediate access of…" at bounding box center [235, 86] width 202 height 45
